Goal: Navigation & Orientation: Find specific page/section

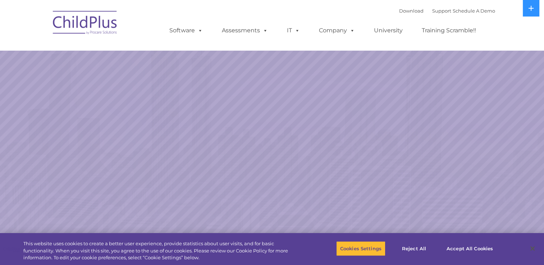
select select "MEDIUM"
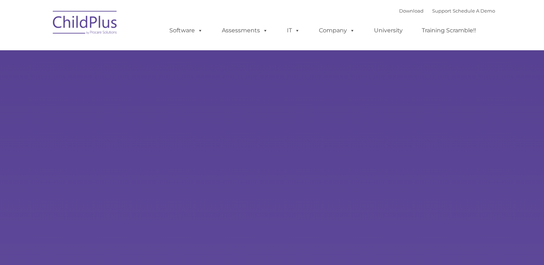
type input ""
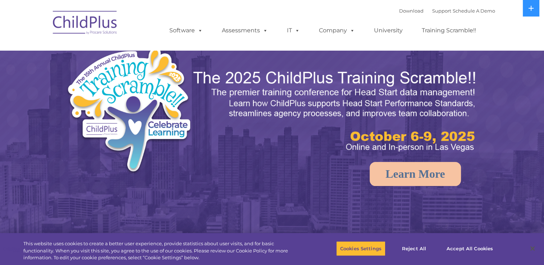
select select "MEDIUM"
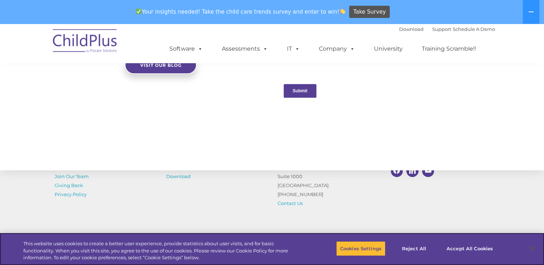
scroll to position [810, 0]
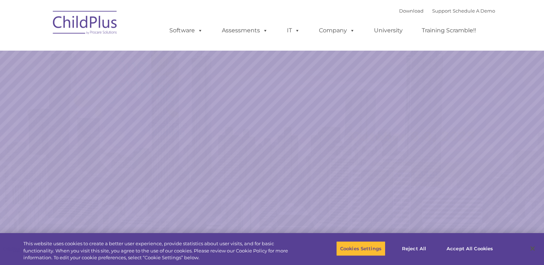
select select "MEDIUM"
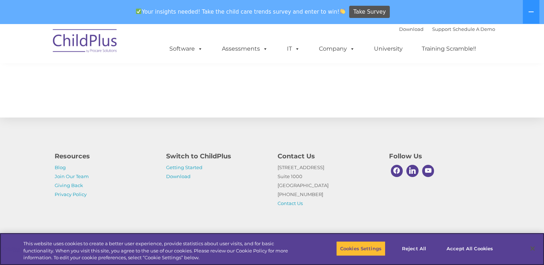
scroll to position [810, 0]
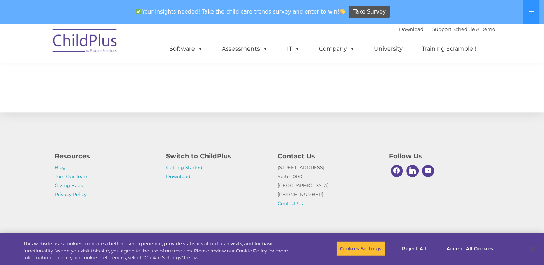
click at [356, 135] on div "Resources Blog Join Our Team Giving Back Privacy Policy Switch to ChildPlus Get…" at bounding box center [272, 174] width 544 height 125
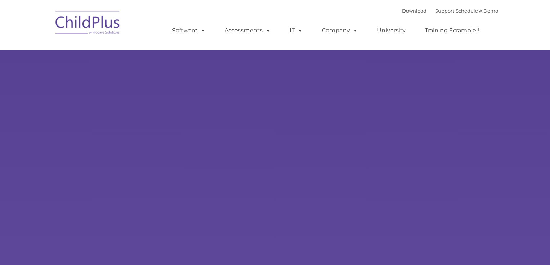
type input ""
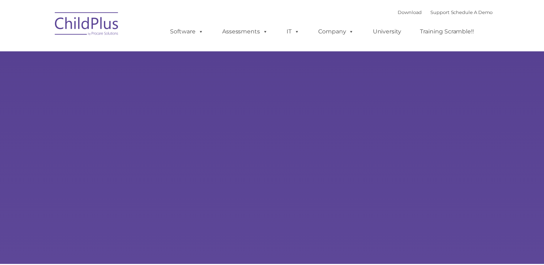
scroll to position [743, 0]
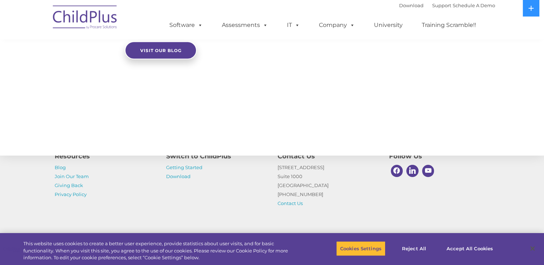
select select "MEDIUM"
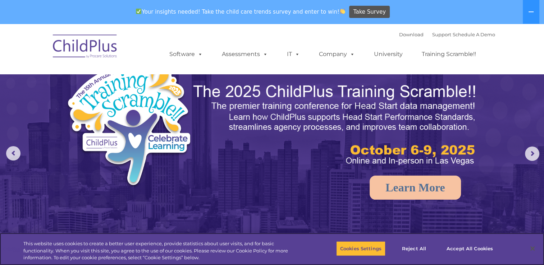
scroll to position [0, 0]
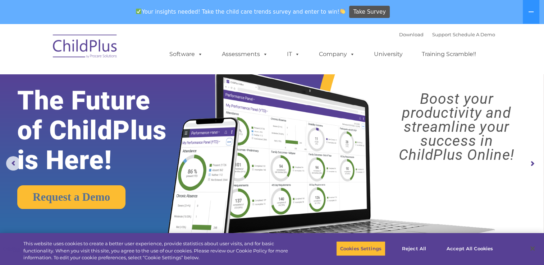
click at [97, 75] on img at bounding box center [272, 131] width 544 height 214
